Goal: Information Seeking & Learning: Find contact information

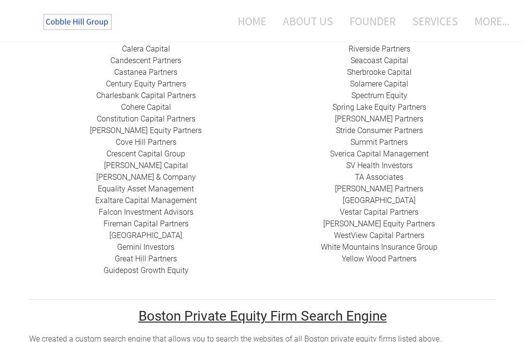
scroll to position [414, 0]
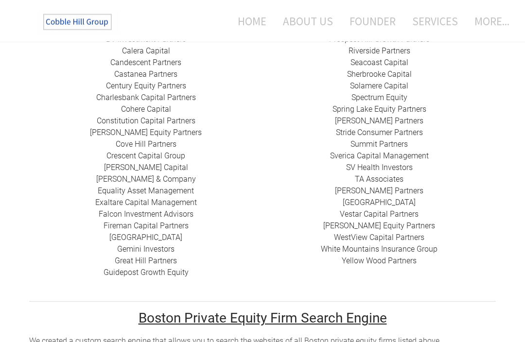
click at [124, 105] on link "Cohere Capital" at bounding box center [146, 109] width 50 height 9
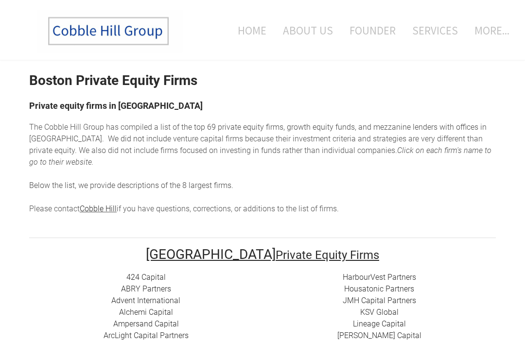
scroll to position [0, 0]
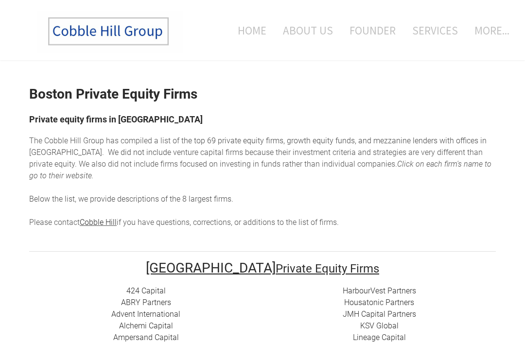
click at [320, 30] on link "About Us" at bounding box center [307, 30] width 65 height 40
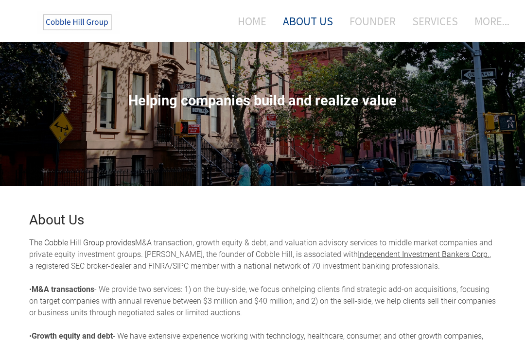
scroll to position [53, 0]
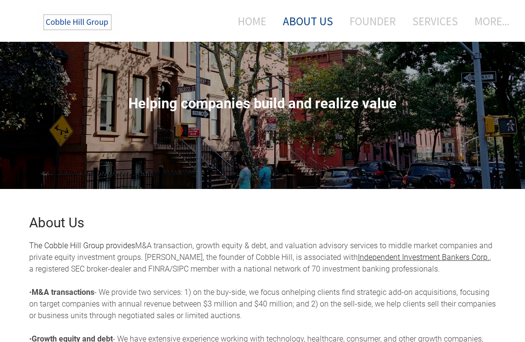
click at [256, 23] on link "Home" at bounding box center [248, 21] width 51 height 26
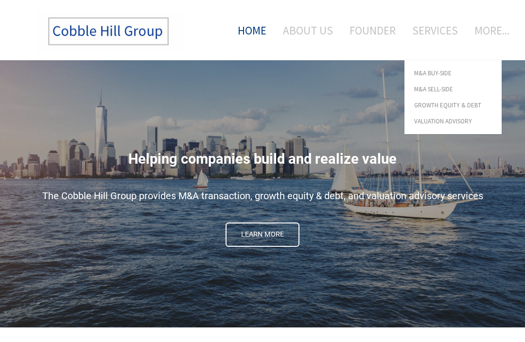
click at [372, 36] on link "Founder" at bounding box center [372, 30] width 61 height 40
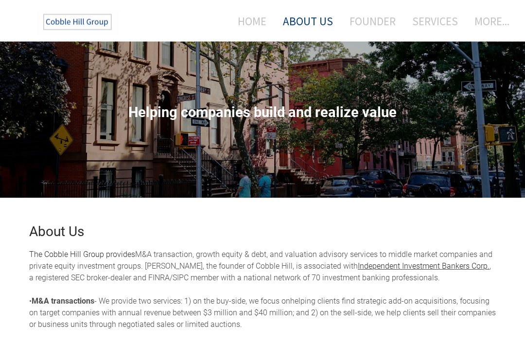
scroll to position [28, 0]
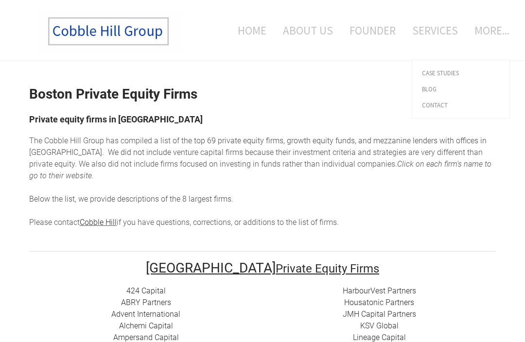
click at [479, 166] on em "Click on each firm's name to go to their website." at bounding box center [260, 169] width 462 height 21
